Goal: Task Accomplishment & Management: Complete application form

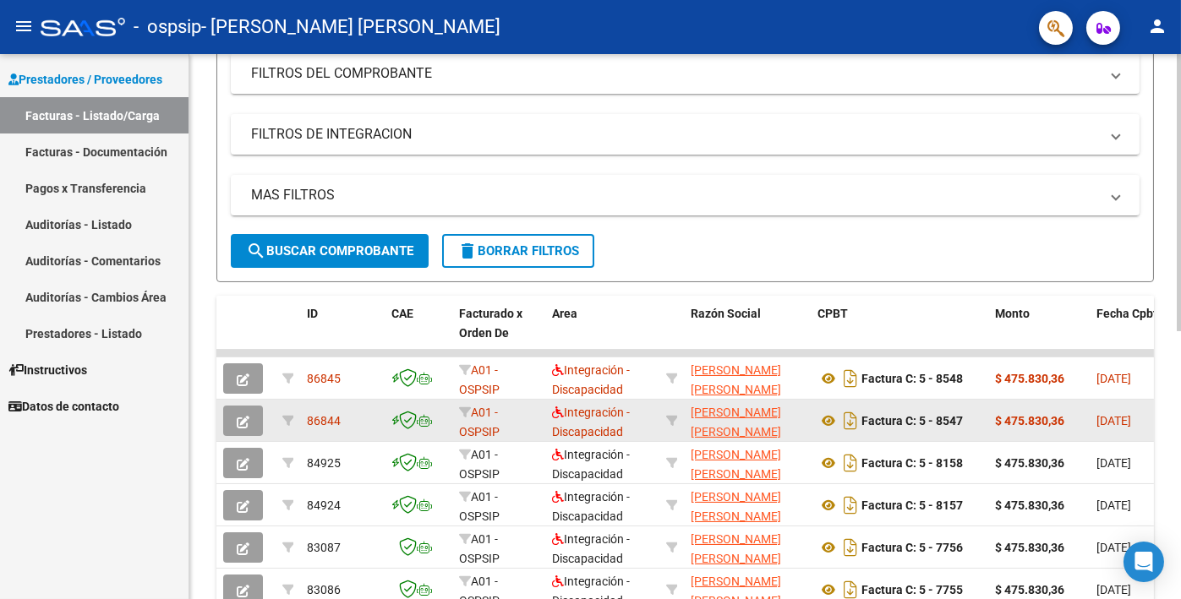
scroll to position [254, 0]
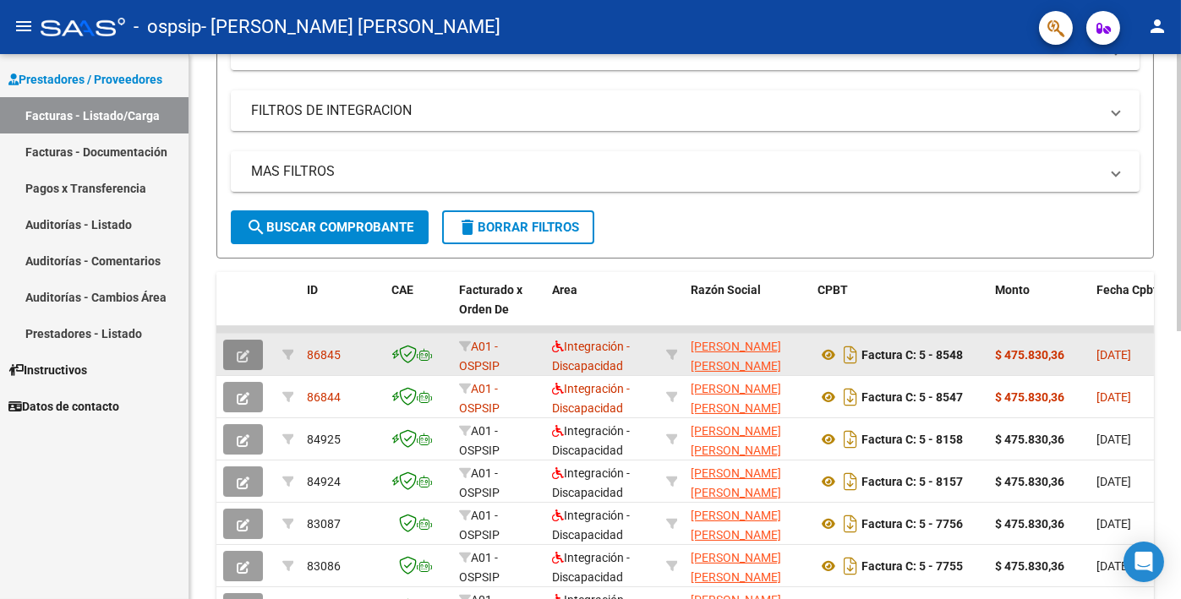
click at [254, 352] on button "button" at bounding box center [243, 355] width 40 height 30
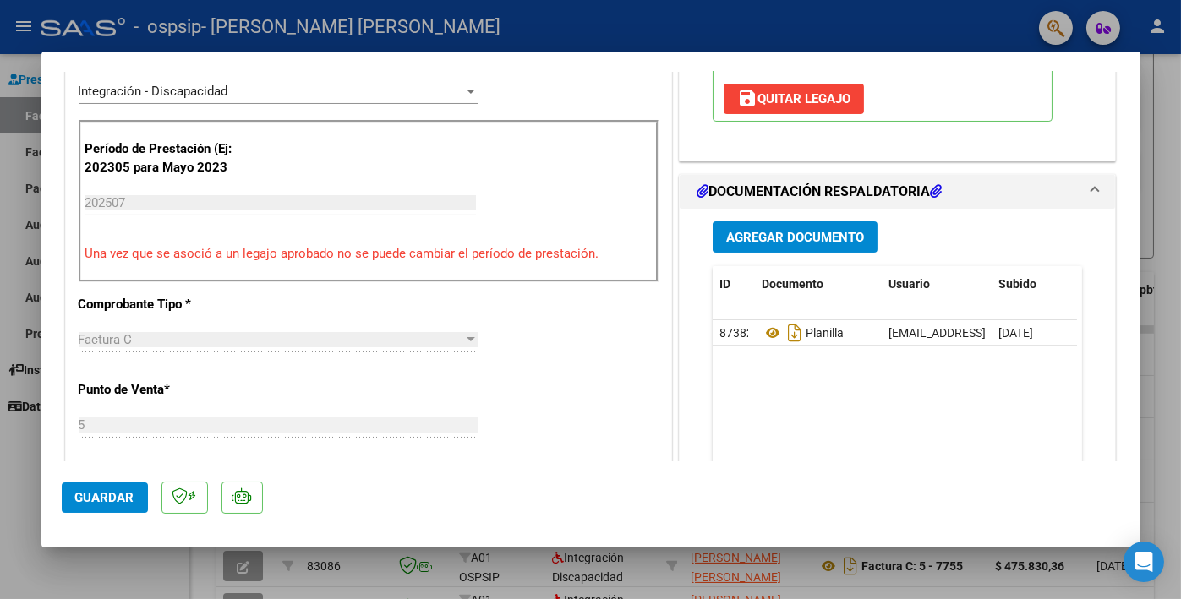
scroll to position [423, 0]
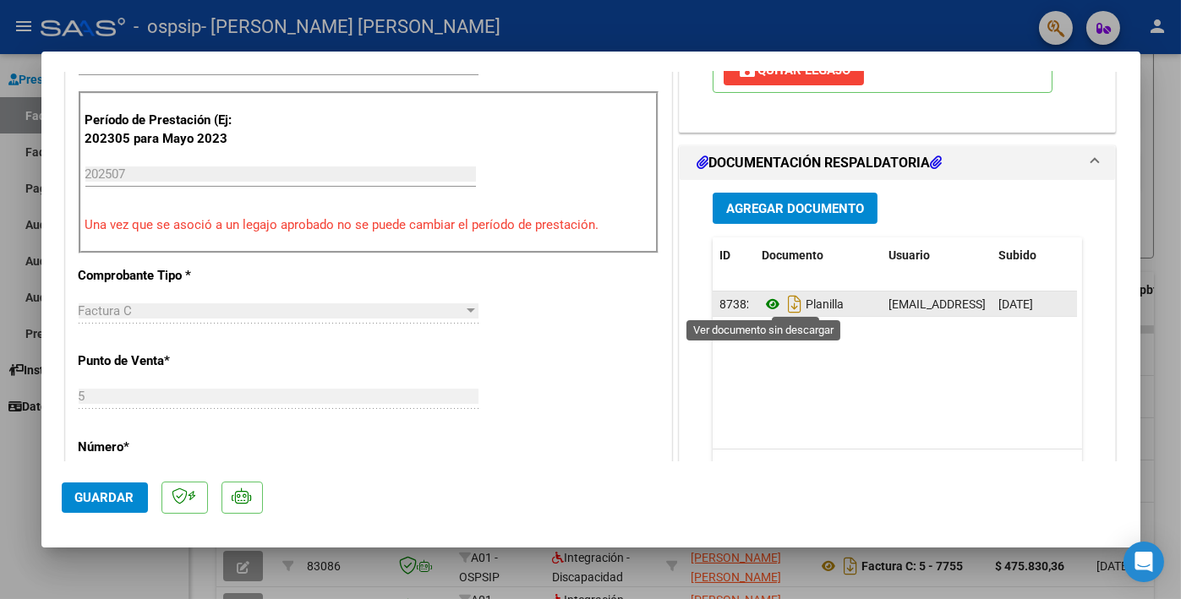
click at [766, 303] on icon at bounding box center [772, 304] width 22 height 20
click at [1023, 298] on span "[DATE]" at bounding box center [1015, 304] width 35 height 14
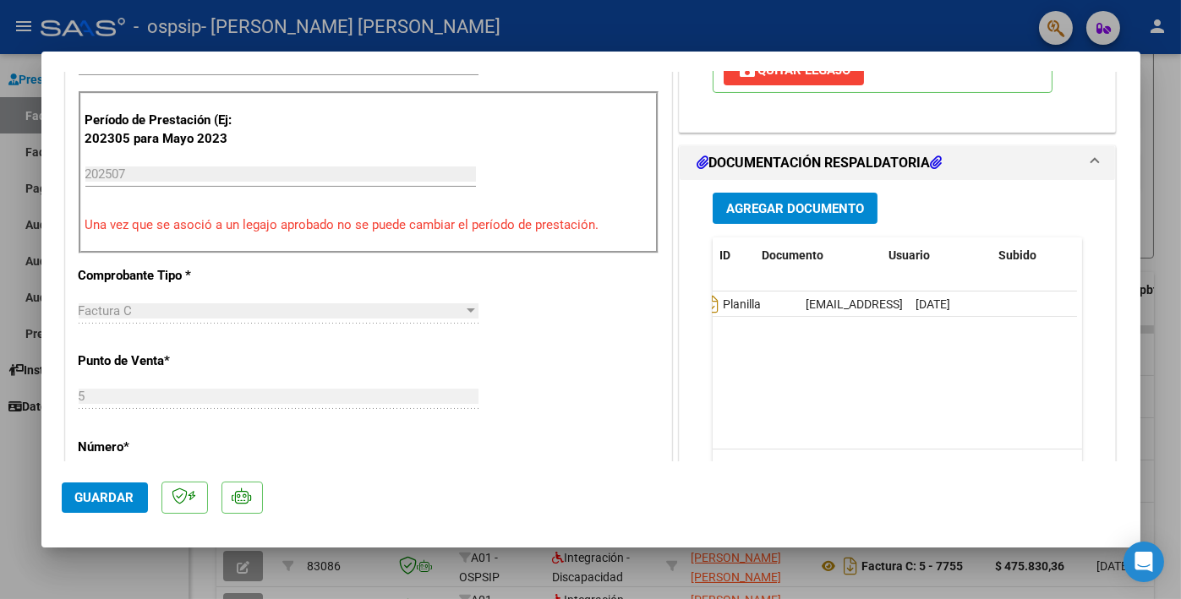
scroll to position [0, 0]
click at [719, 302] on span "87382" at bounding box center [736, 304] width 34 height 14
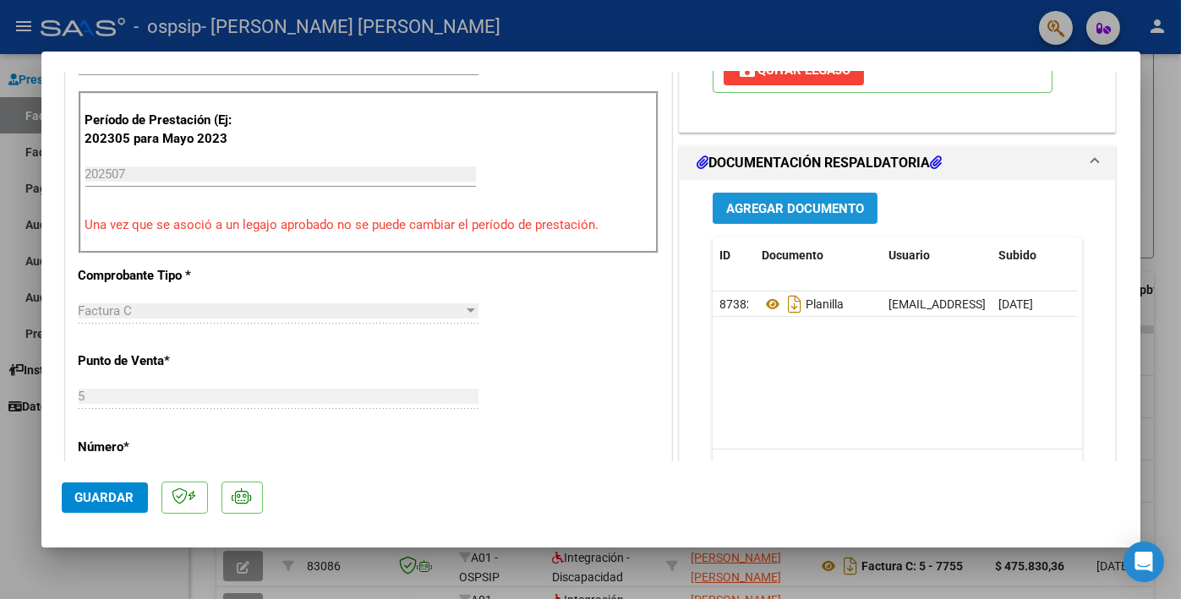
click at [745, 201] on span "Agregar Documento" at bounding box center [795, 208] width 138 height 15
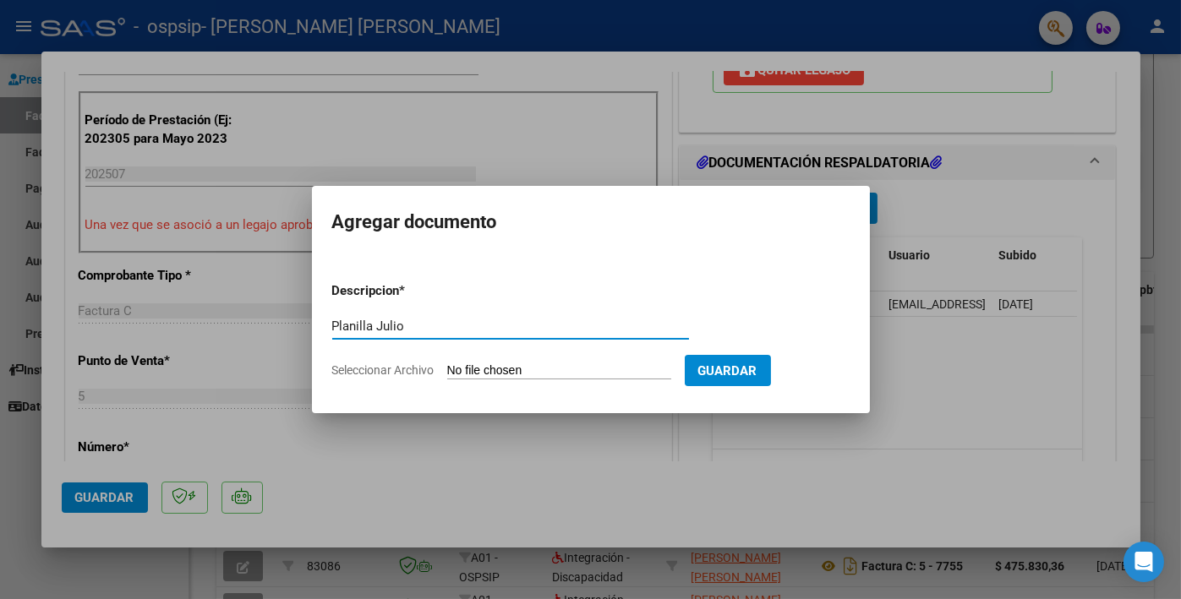
type input "Planilla Julio"
click at [511, 372] on input "Seleccionar Archivo" at bounding box center [559, 371] width 224 height 16
type input "C:\fakepath\[PERSON_NAME] planilla [PERSON_NAME].pdf"
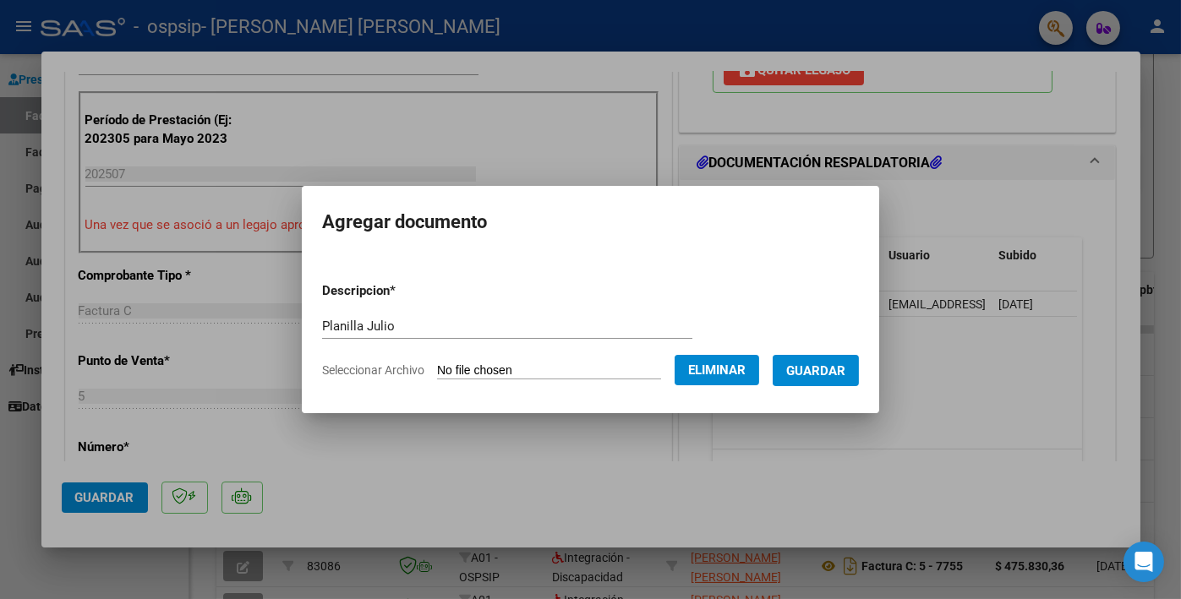
click at [836, 371] on span "Guardar" at bounding box center [815, 370] width 59 height 15
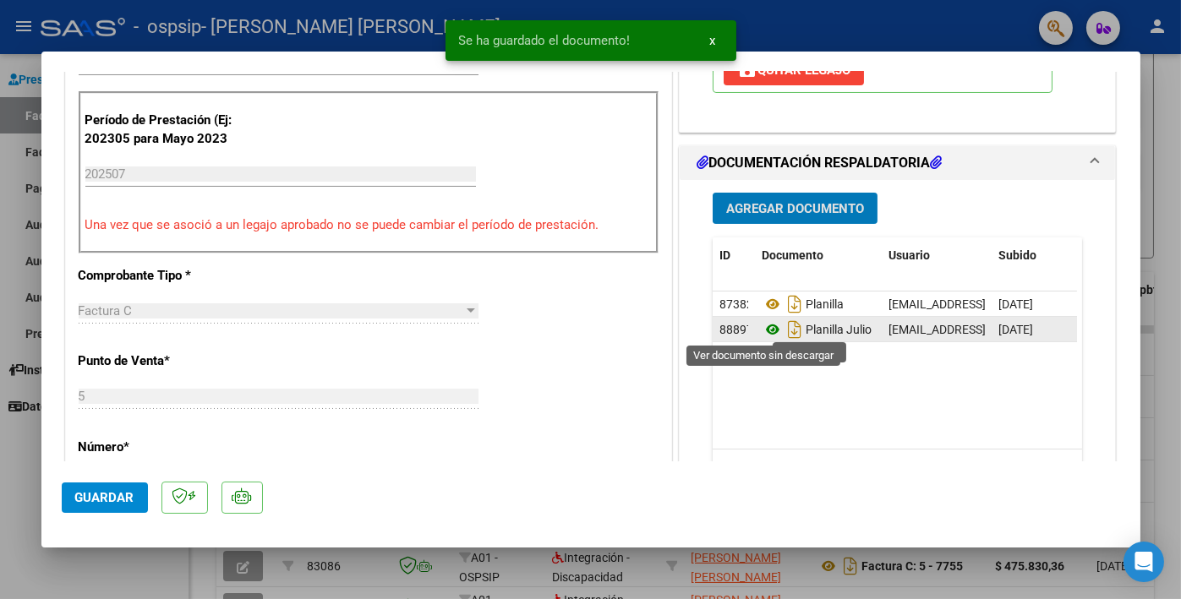
click at [764, 326] on icon at bounding box center [772, 329] width 22 height 20
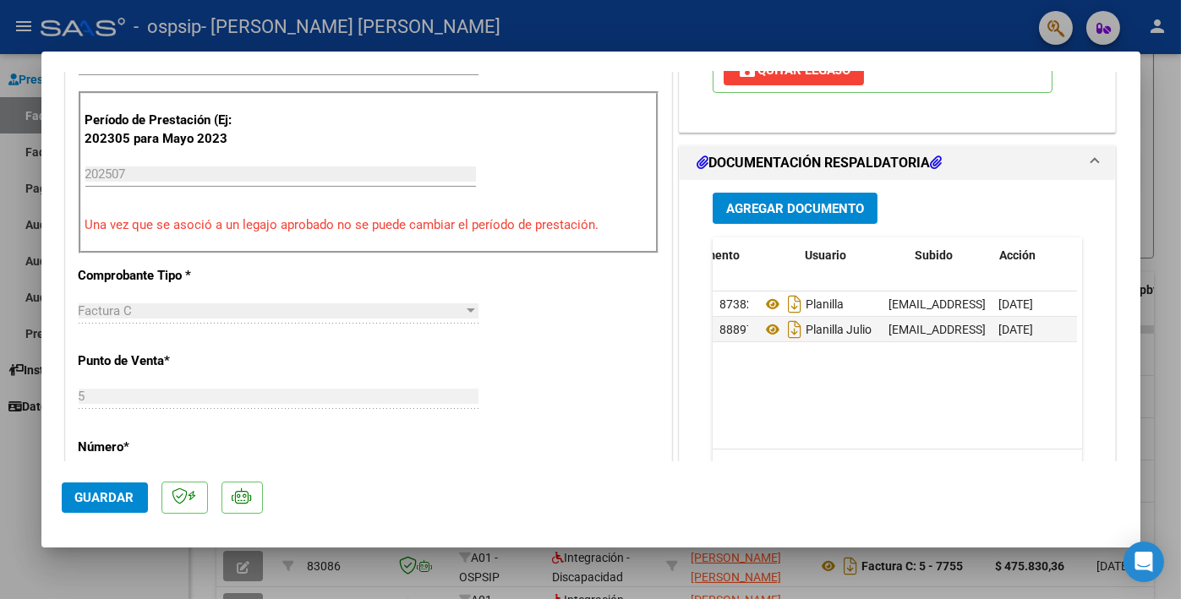
scroll to position [0, 83]
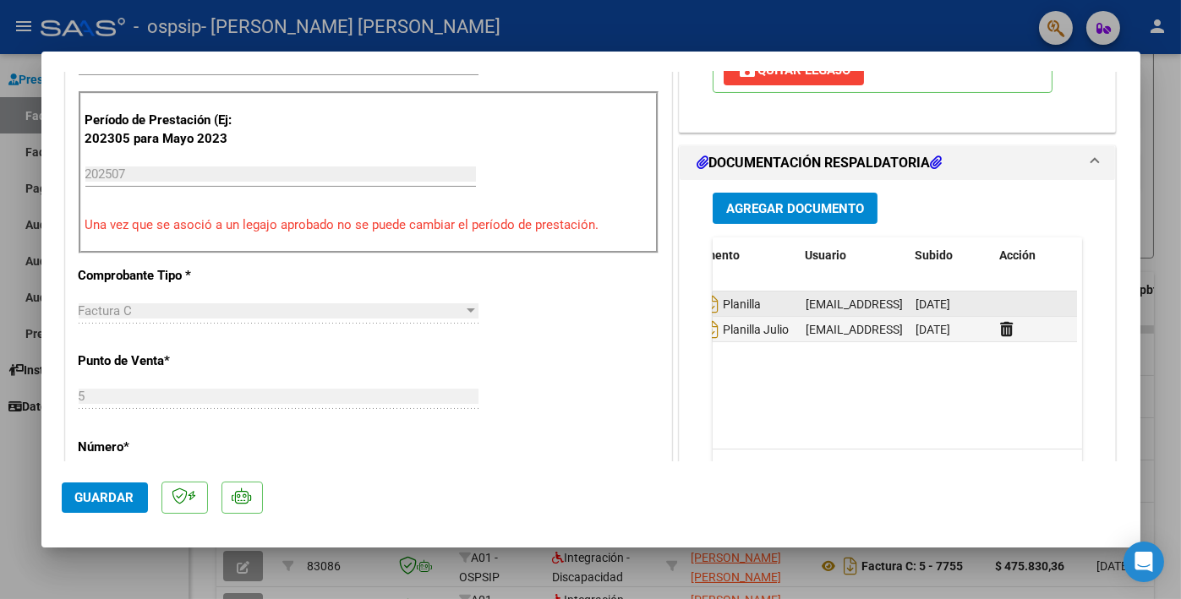
drag, startPoint x: 996, startPoint y: 297, endPoint x: 974, endPoint y: 299, distance: 22.0
click at [995, 298] on datatable-body-cell at bounding box center [1035, 304] width 85 height 25
click at [915, 297] on span "[DATE]" at bounding box center [932, 304] width 35 height 14
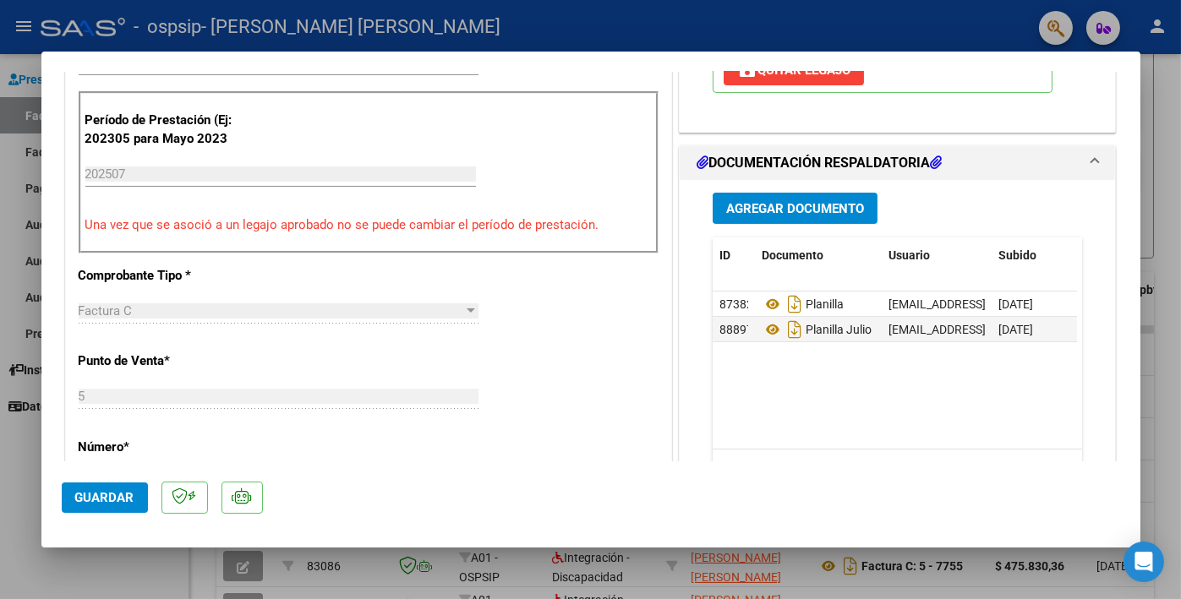
click at [123, 494] on span "Guardar" at bounding box center [104, 497] width 59 height 15
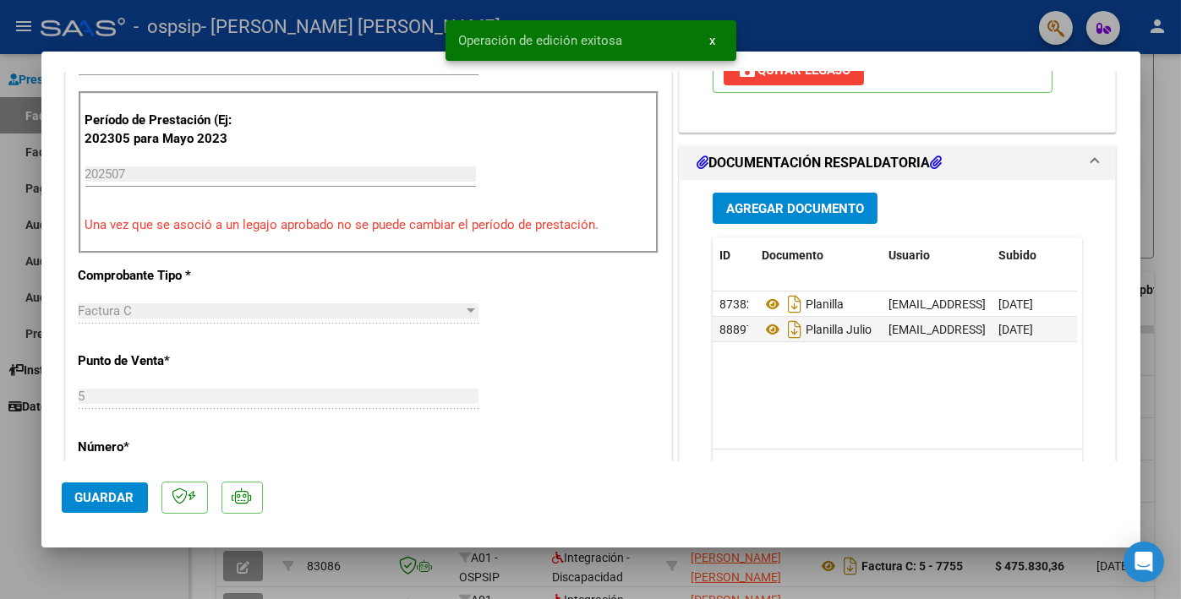
click at [710, 43] on span "x" at bounding box center [713, 40] width 6 height 15
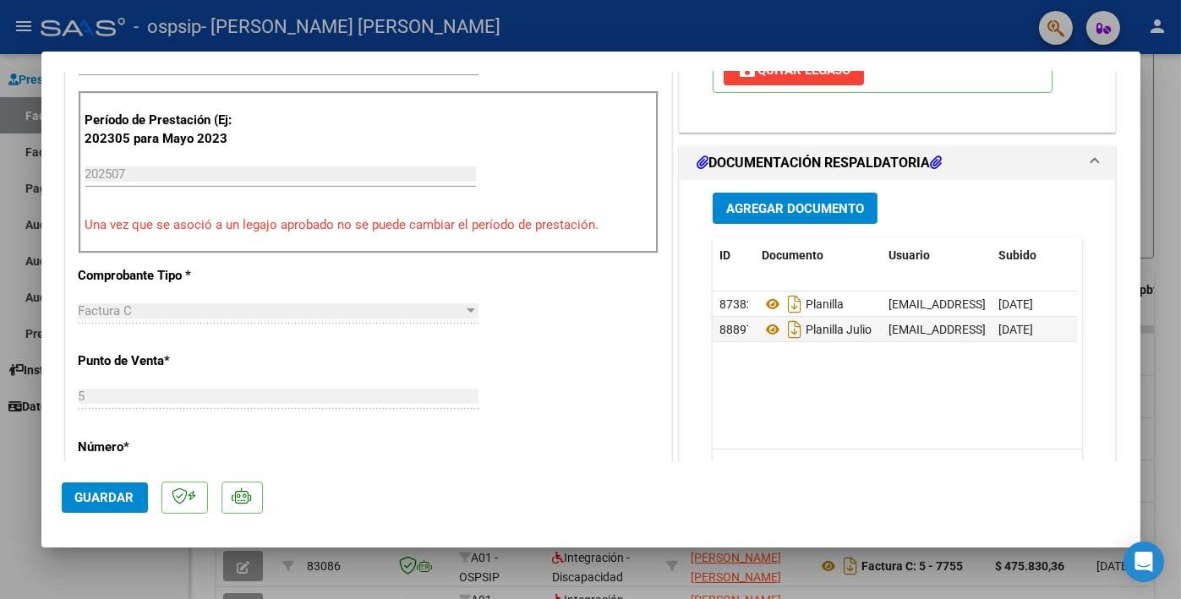
click at [101, 498] on span "Guardar" at bounding box center [104, 497] width 59 height 15
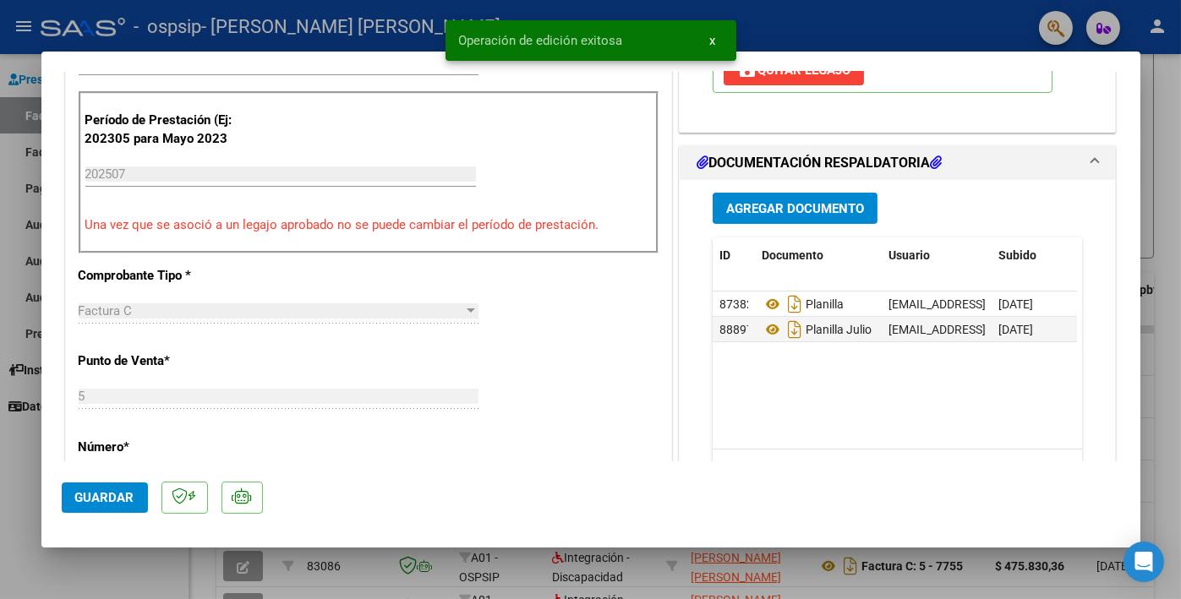
click at [717, 40] on button "x" at bounding box center [712, 40] width 33 height 30
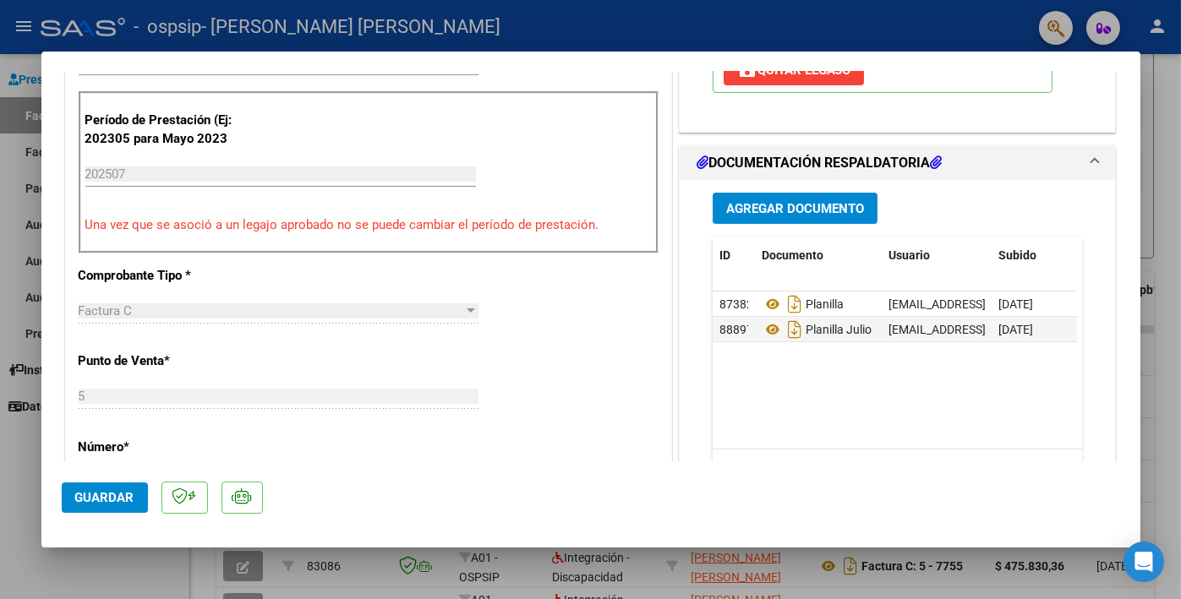
click at [26, 459] on div at bounding box center [590, 299] width 1181 height 599
type input "$ 0,00"
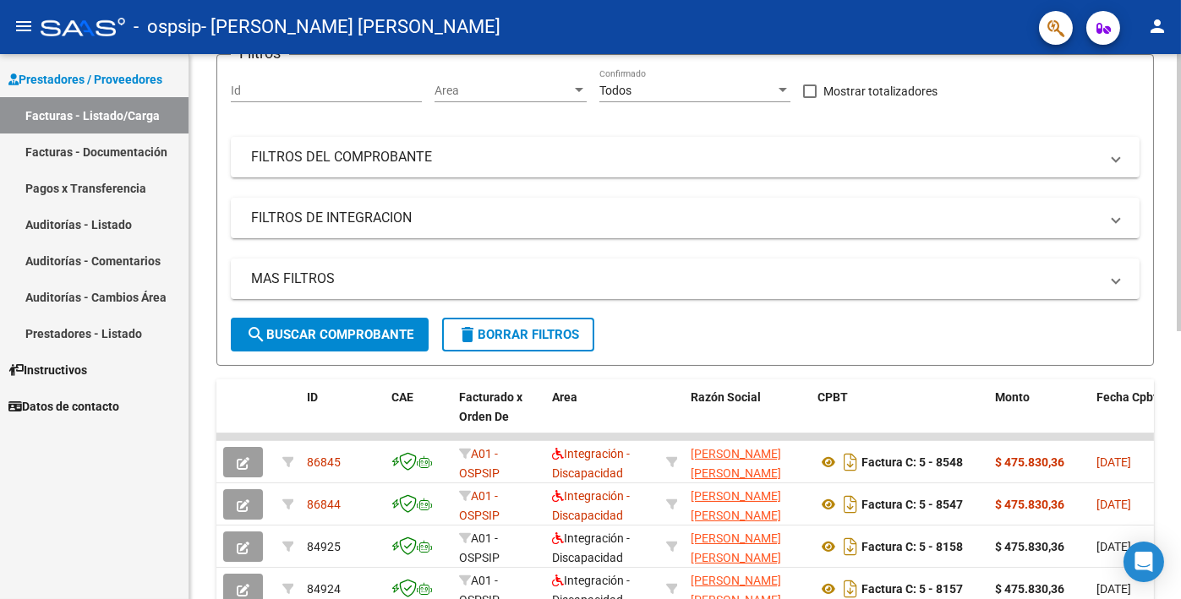
scroll to position [423, 0]
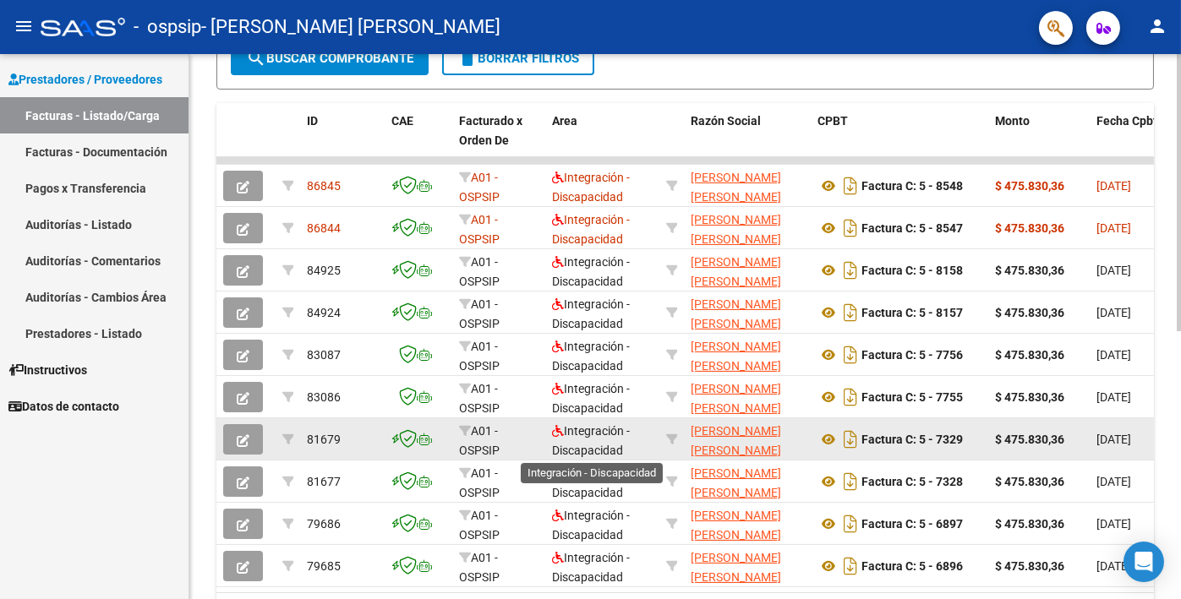
click at [582, 424] on span "Integración - Discapacidad" at bounding box center [591, 440] width 78 height 33
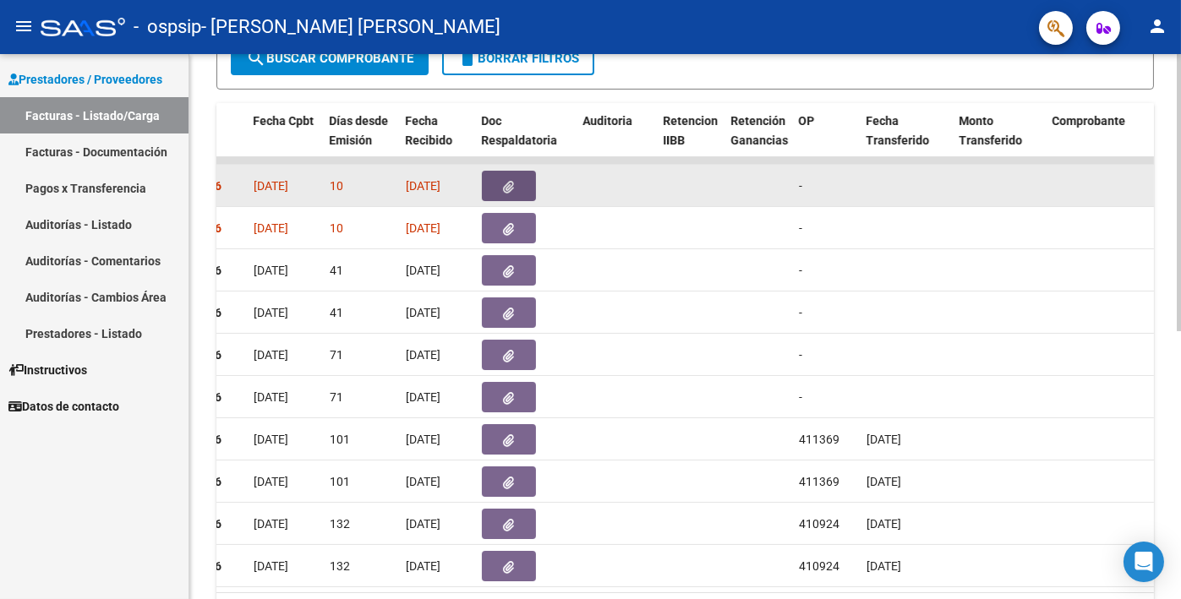
click at [521, 192] on button "button" at bounding box center [509, 186] width 54 height 30
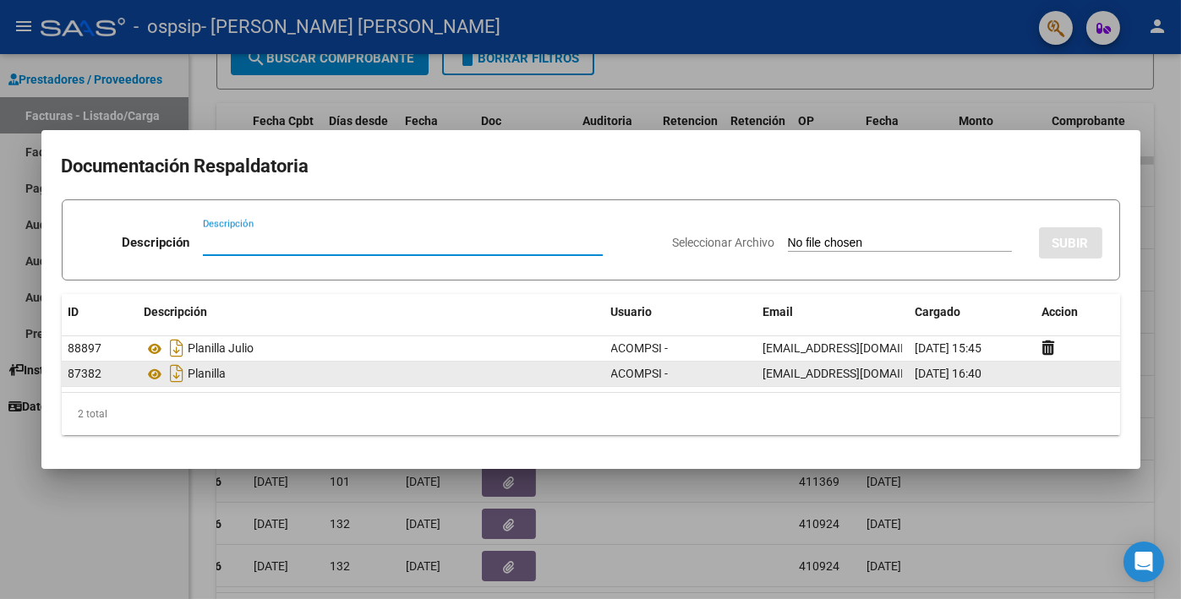
click at [947, 374] on span "[DATE] 16:40" at bounding box center [948, 374] width 67 height 14
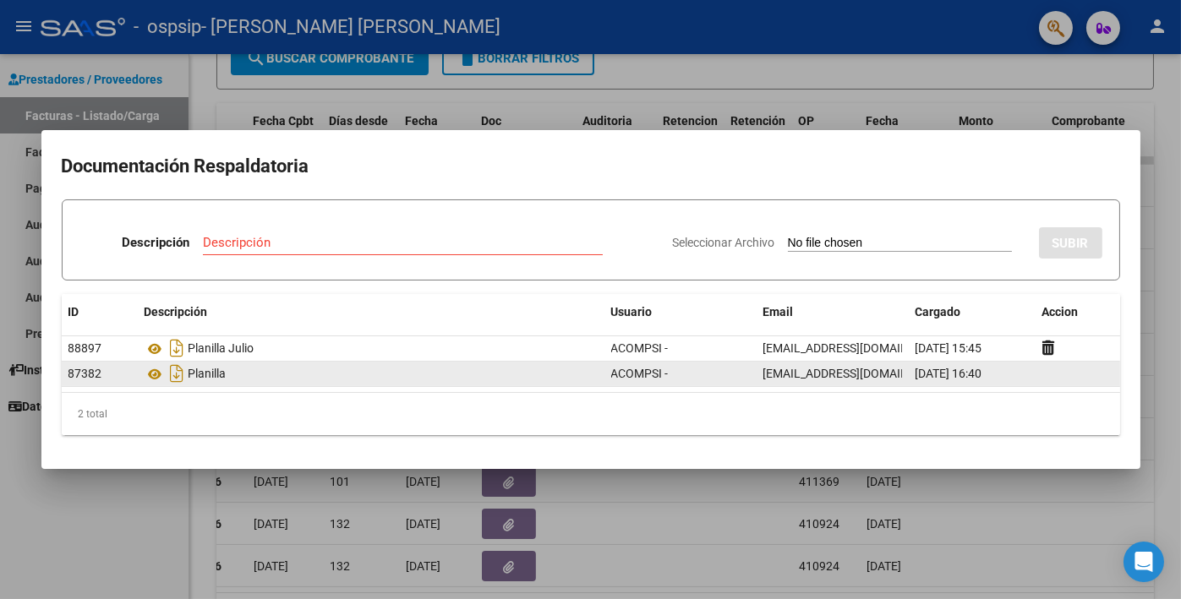
click at [863, 375] on span "[EMAIL_ADDRESS][DOMAIN_NAME]" at bounding box center [857, 374] width 188 height 14
click at [79, 373] on span "87382" at bounding box center [85, 374] width 34 height 14
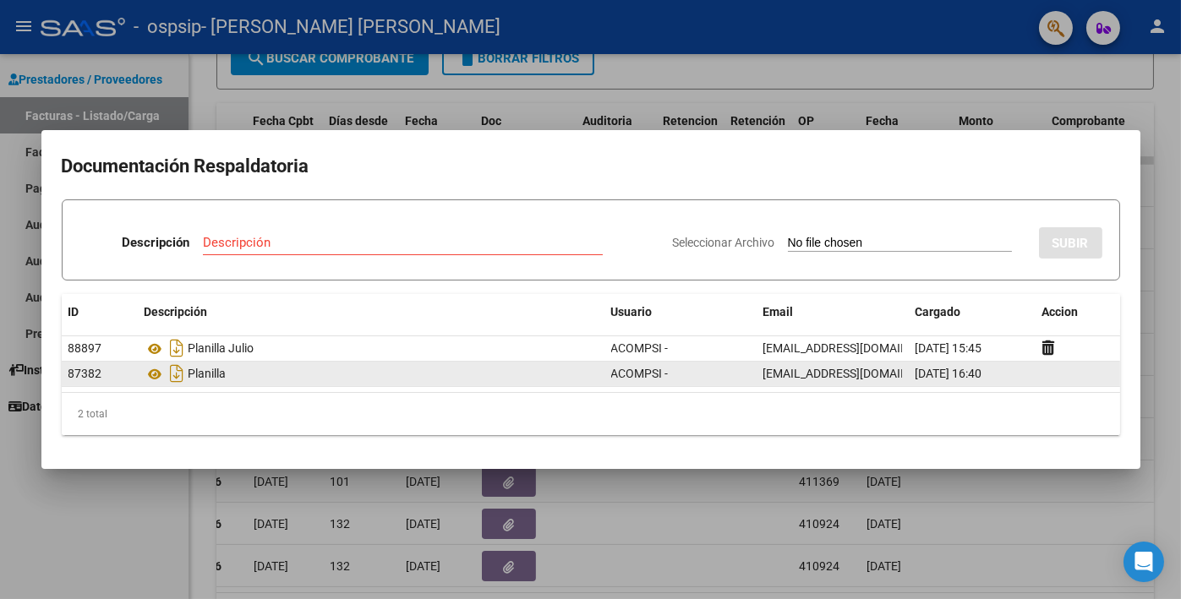
click at [82, 373] on span "87382" at bounding box center [85, 374] width 34 height 14
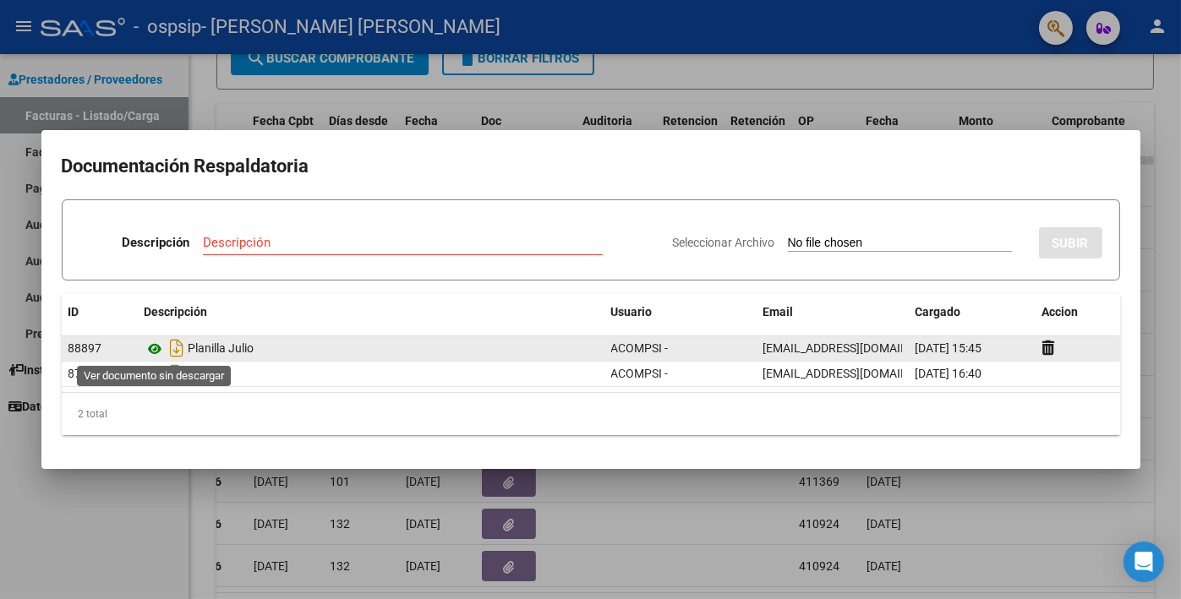
click at [157, 349] on icon at bounding box center [156, 349] width 22 height 20
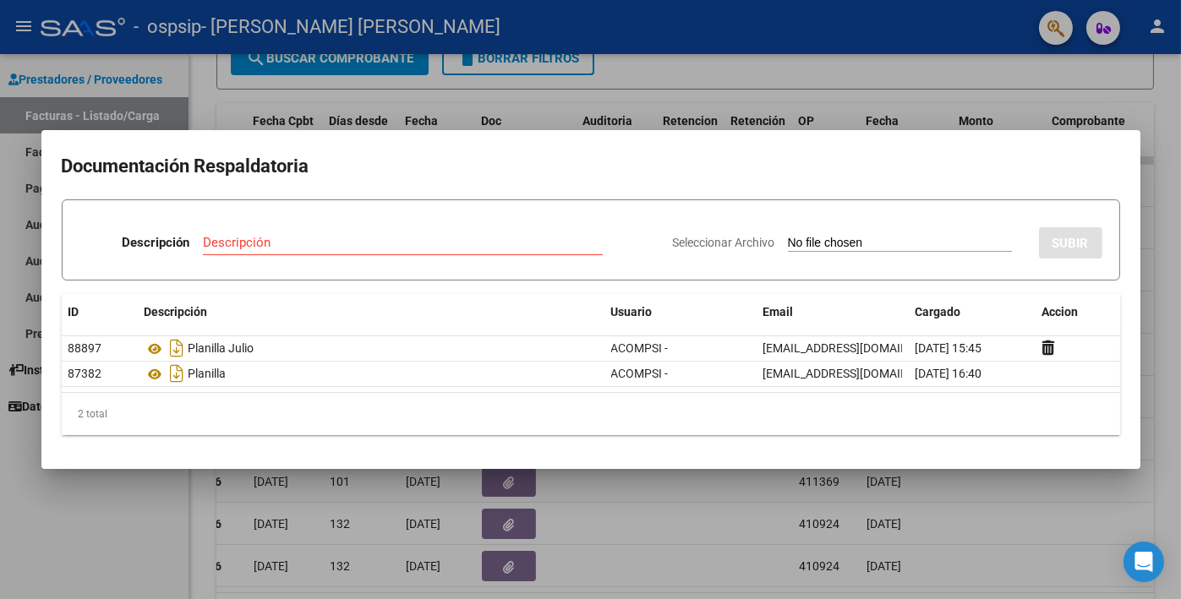
click at [108, 527] on div at bounding box center [590, 299] width 1181 height 599
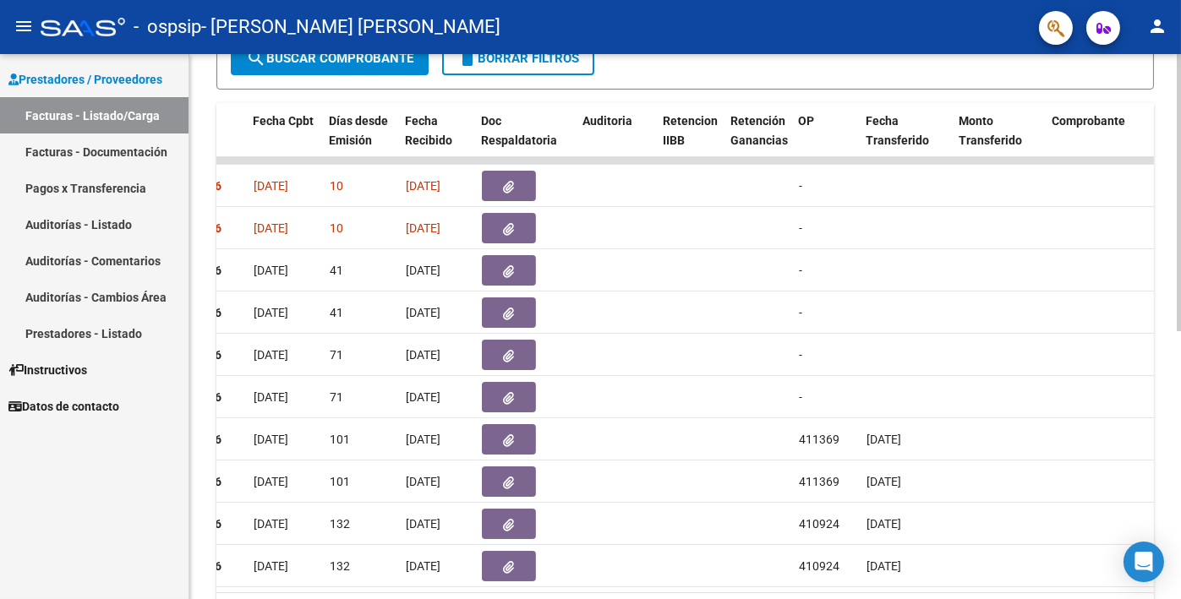
scroll to position [0, 0]
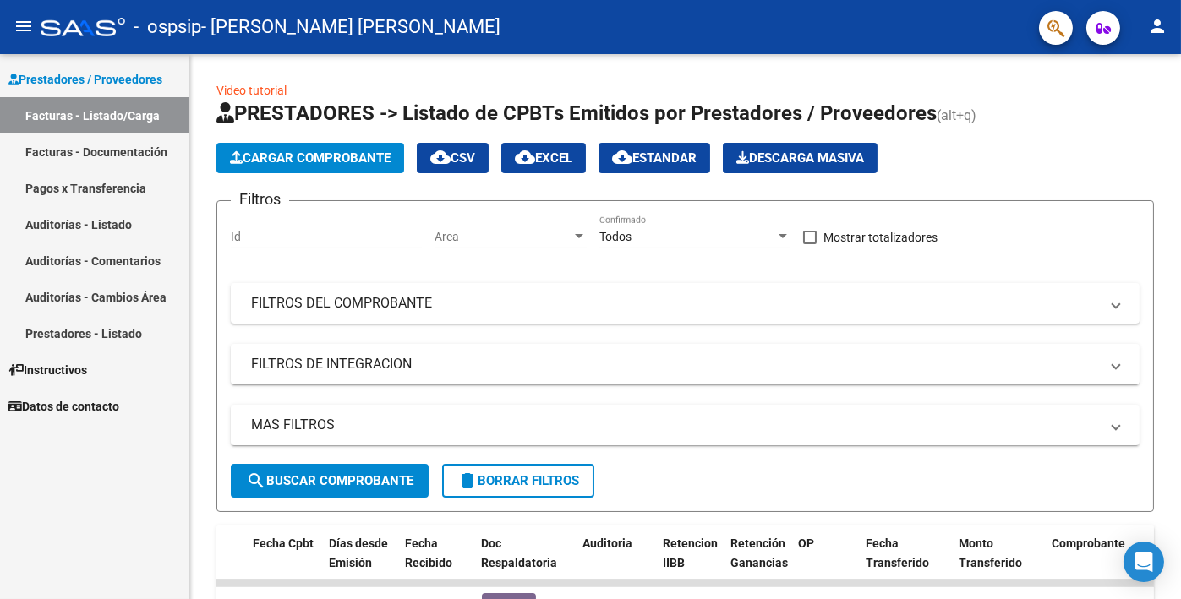
click at [1153, 26] on mat-icon "person" at bounding box center [1157, 26] width 20 height 20
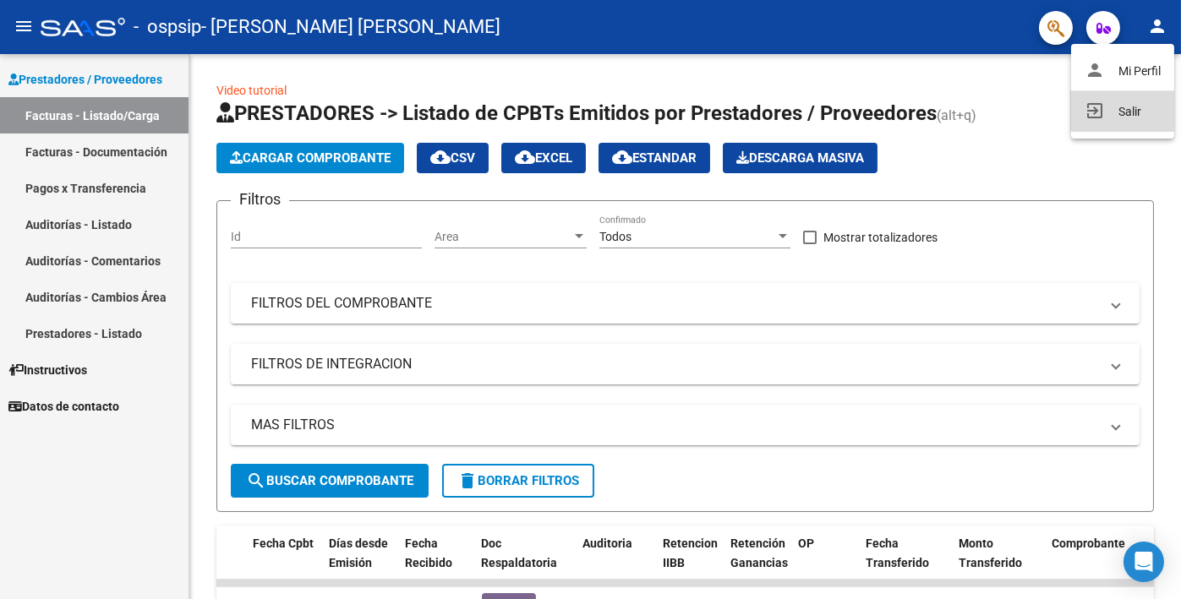
click at [1140, 109] on button "exit_to_app Salir" at bounding box center [1122, 111] width 103 height 41
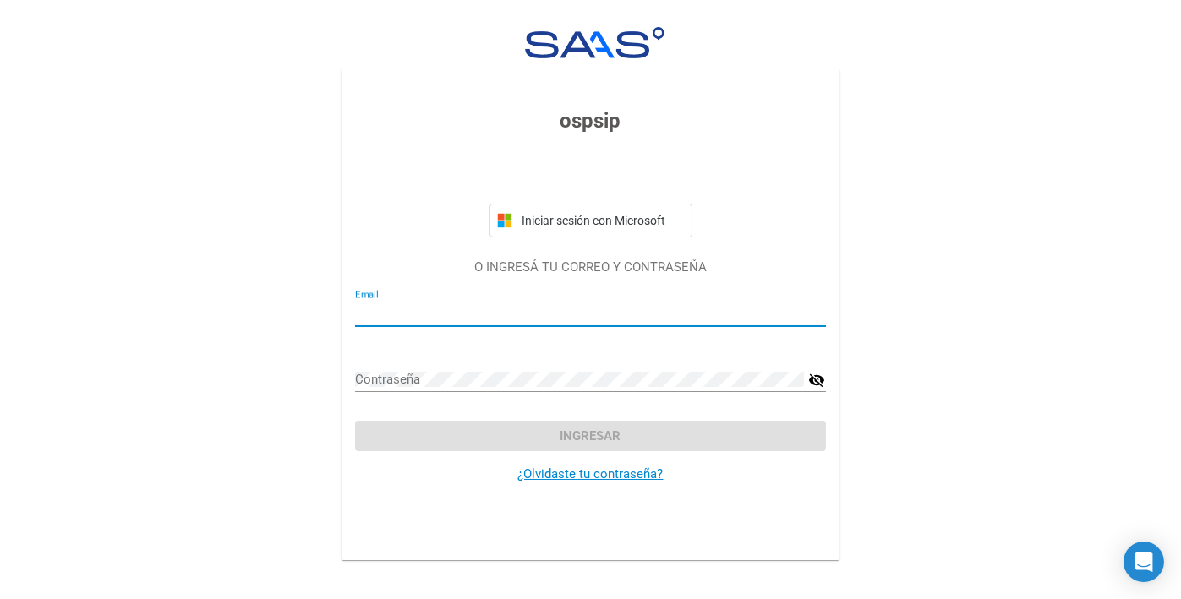
type input "[EMAIL_ADDRESS][DOMAIN_NAME]"
